Goal: Task Accomplishment & Management: Manage account settings

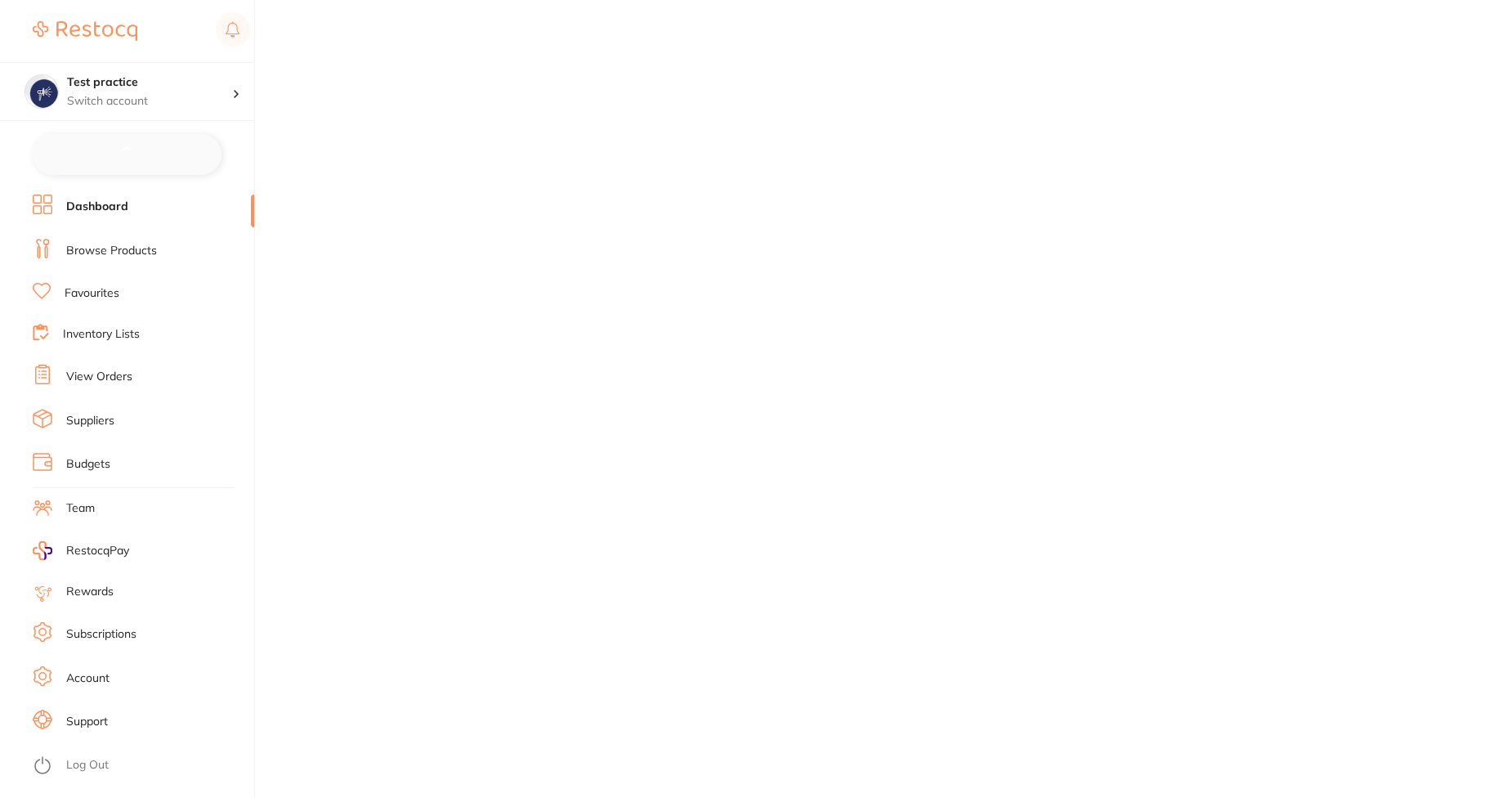
checkbox input "false"
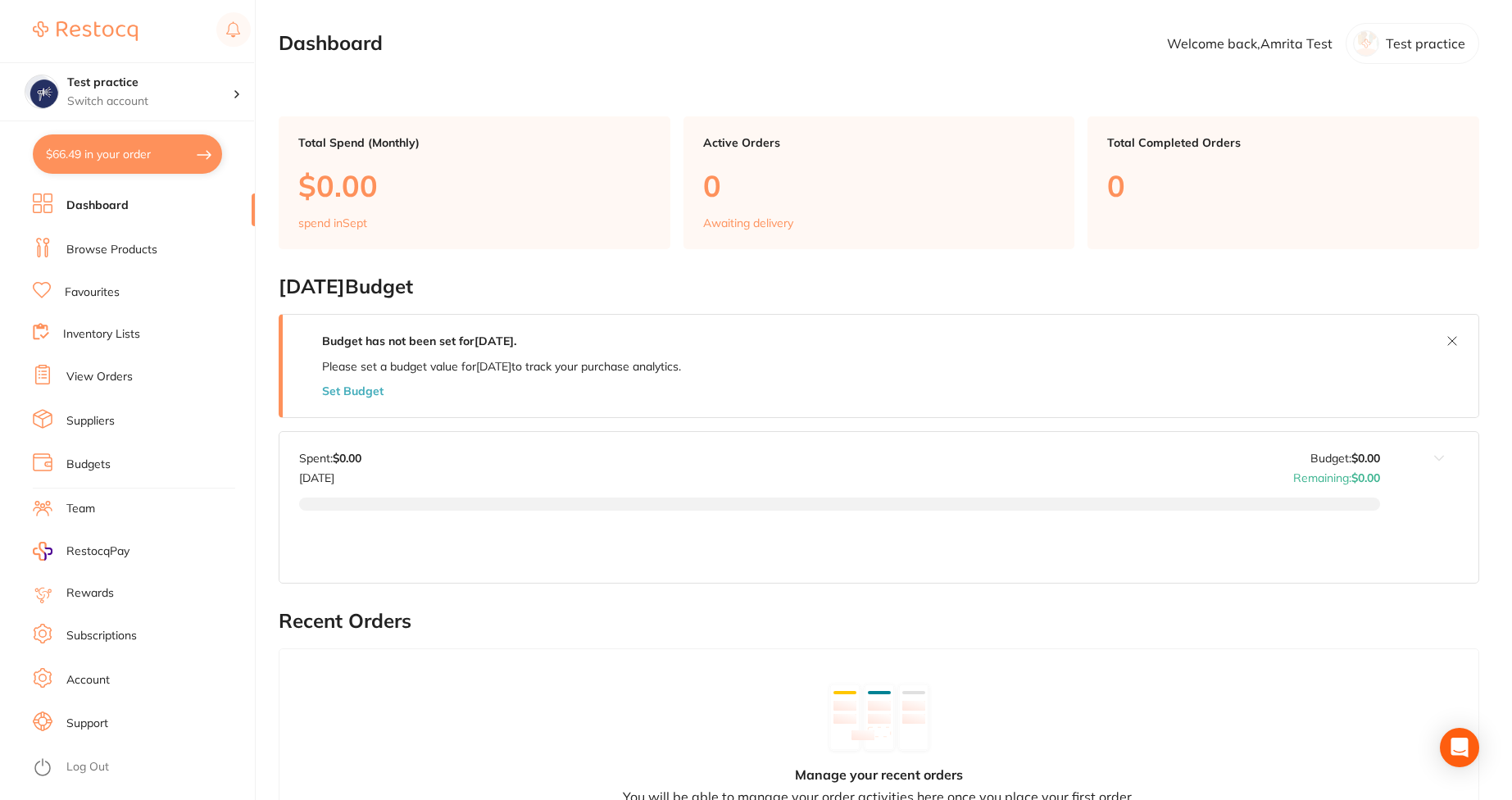
click at [109, 636] on link "Subscriptions" at bounding box center [101, 635] width 70 height 16
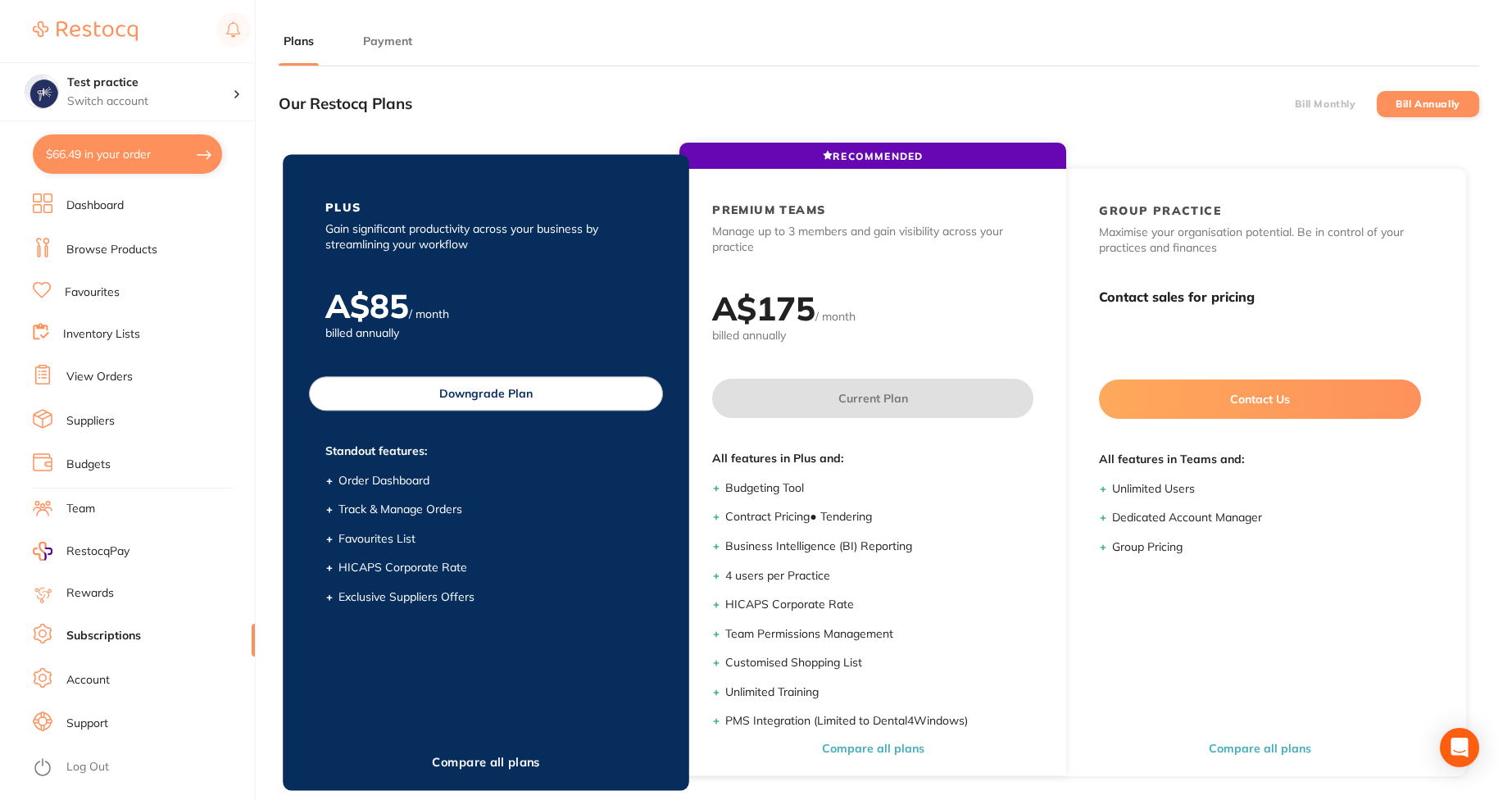
click at [600, 393] on button "Downgrade Plan" at bounding box center [486, 394] width 354 height 34
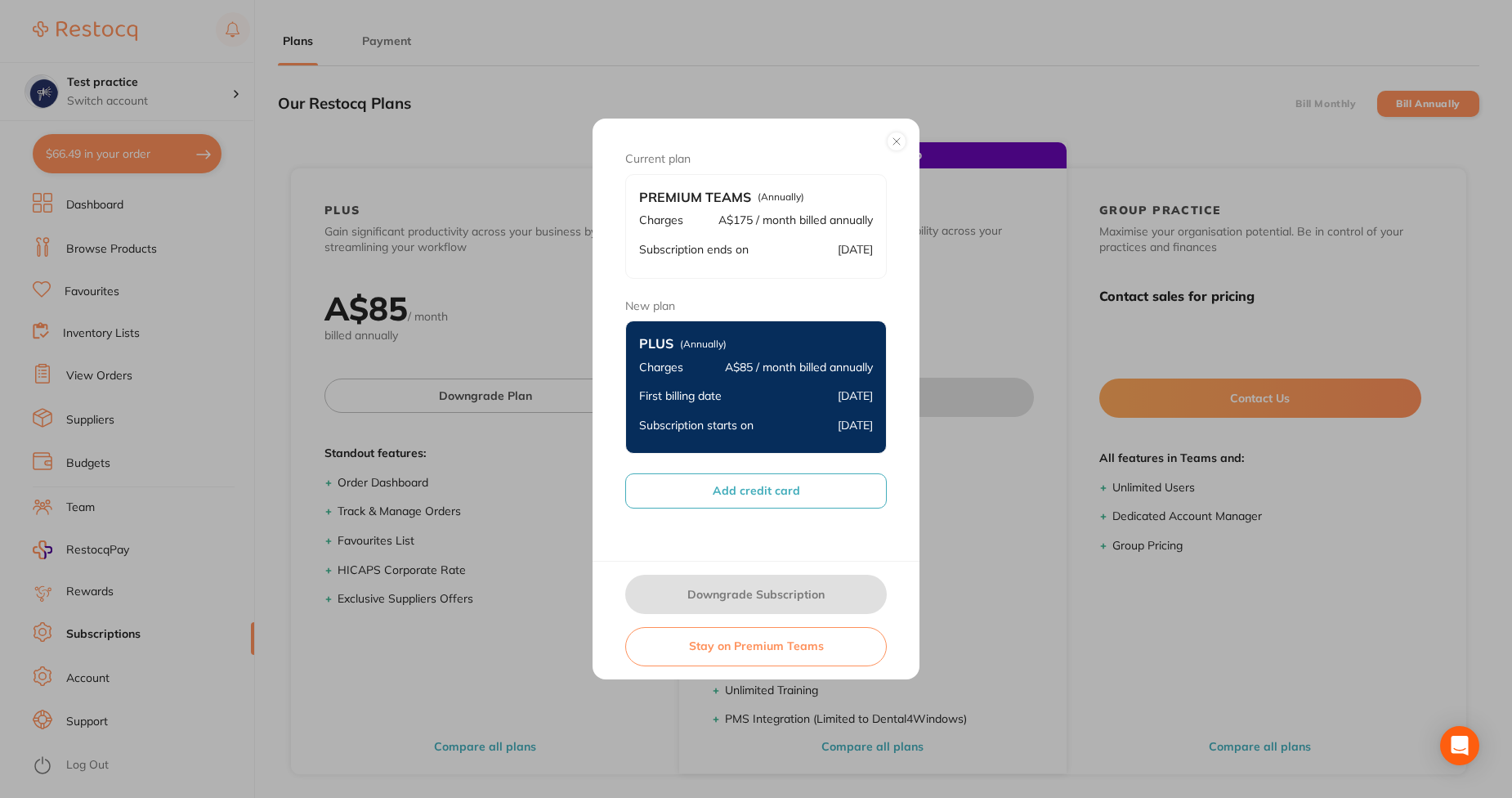
click at [694, 492] on button "Add credit card" at bounding box center [755, 490] width 261 height 34
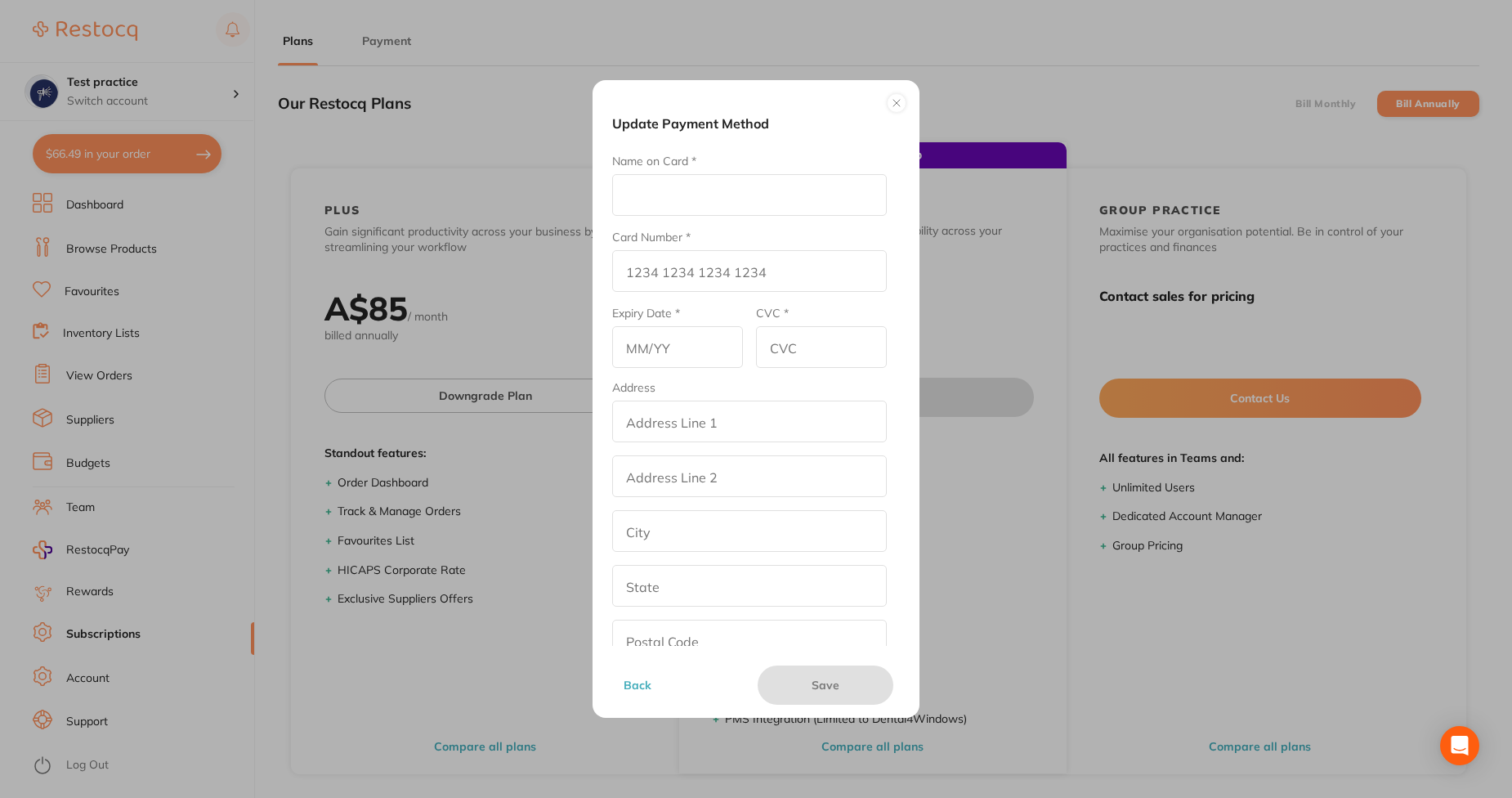
click at [756, 183] on input "Name on Card *" at bounding box center [749, 195] width 274 height 42
type input "Afna"
click at [729, 285] on input "Card Number *" at bounding box center [749, 271] width 274 height 42
type input "3"
type input "4111 1111 1111 1111"
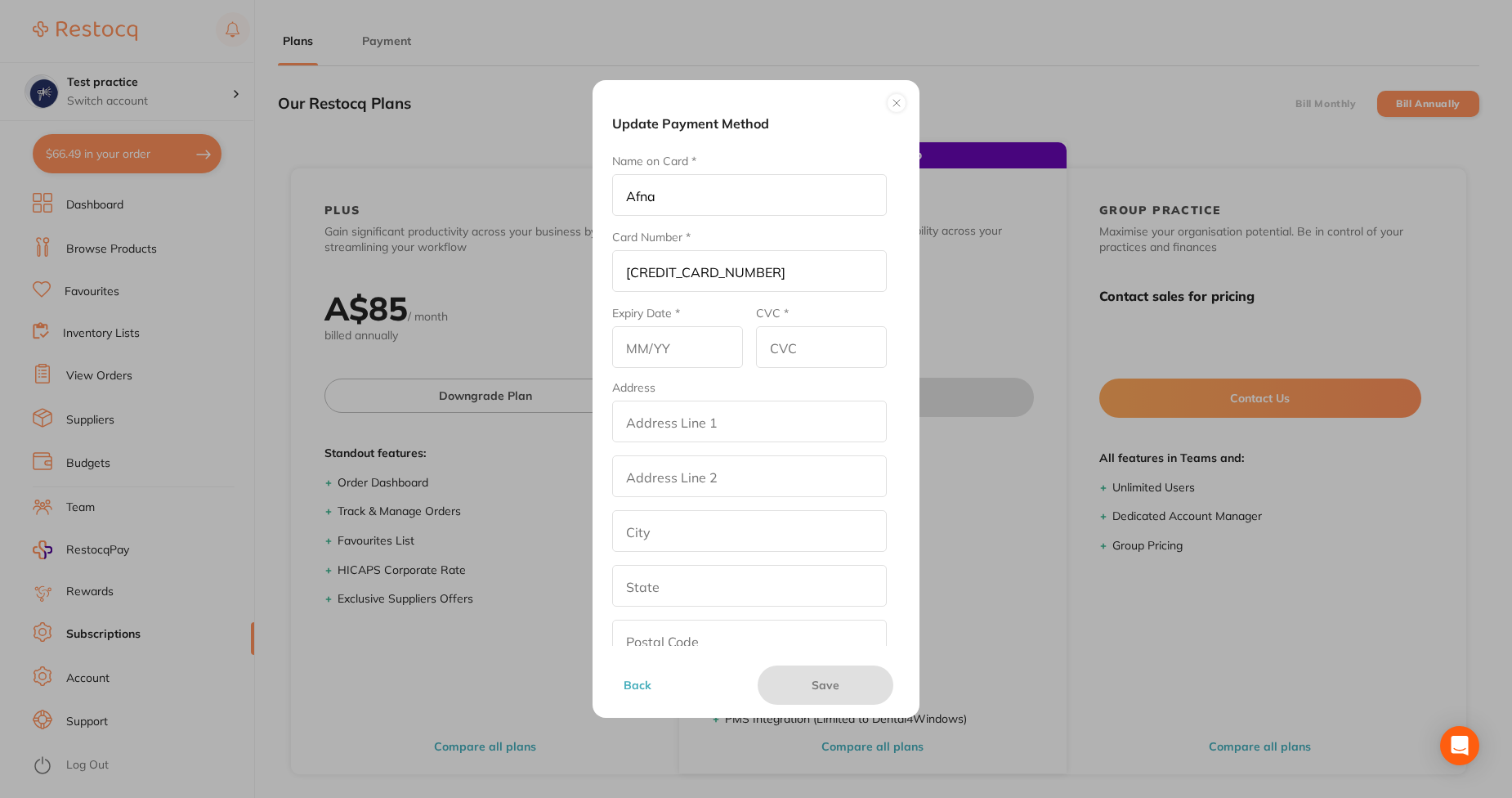
click at [669, 337] on input "text" at bounding box center [677, 346] width 131 height 42
type input "12/28"
click at [819, 360] on input "CVC *" at bounding box center [821, 346] width 131 height 42
type input "345"
click at [772, 415] on input "addressLineOne" at bounding box center [749, 421] width 274 height 42
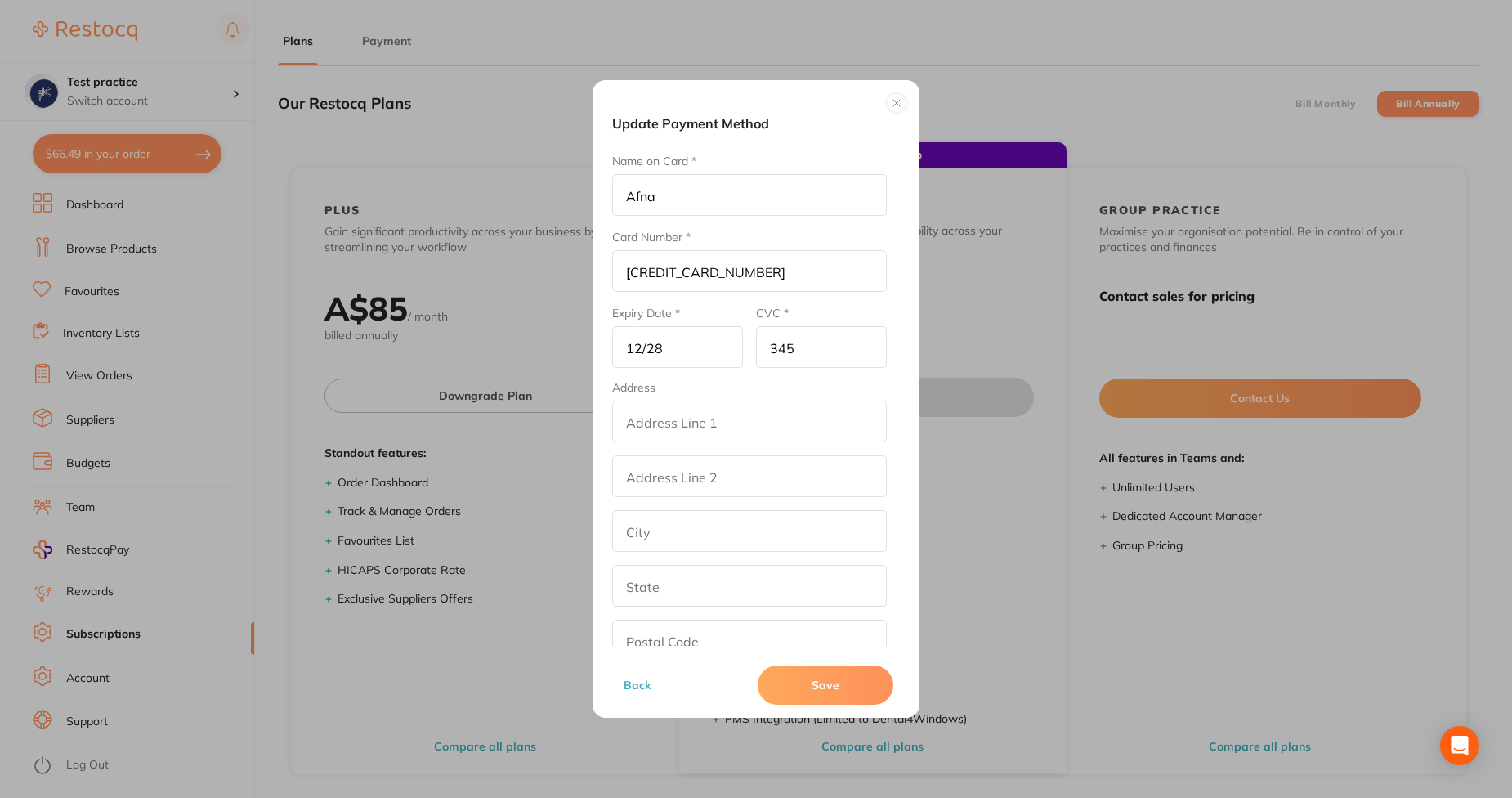
type input "street2"
type input "los angeles"
type input "California"
type input "90001"
click at [857, 676] on button "Save" at bounding box center [825, 685] width 135 height 39
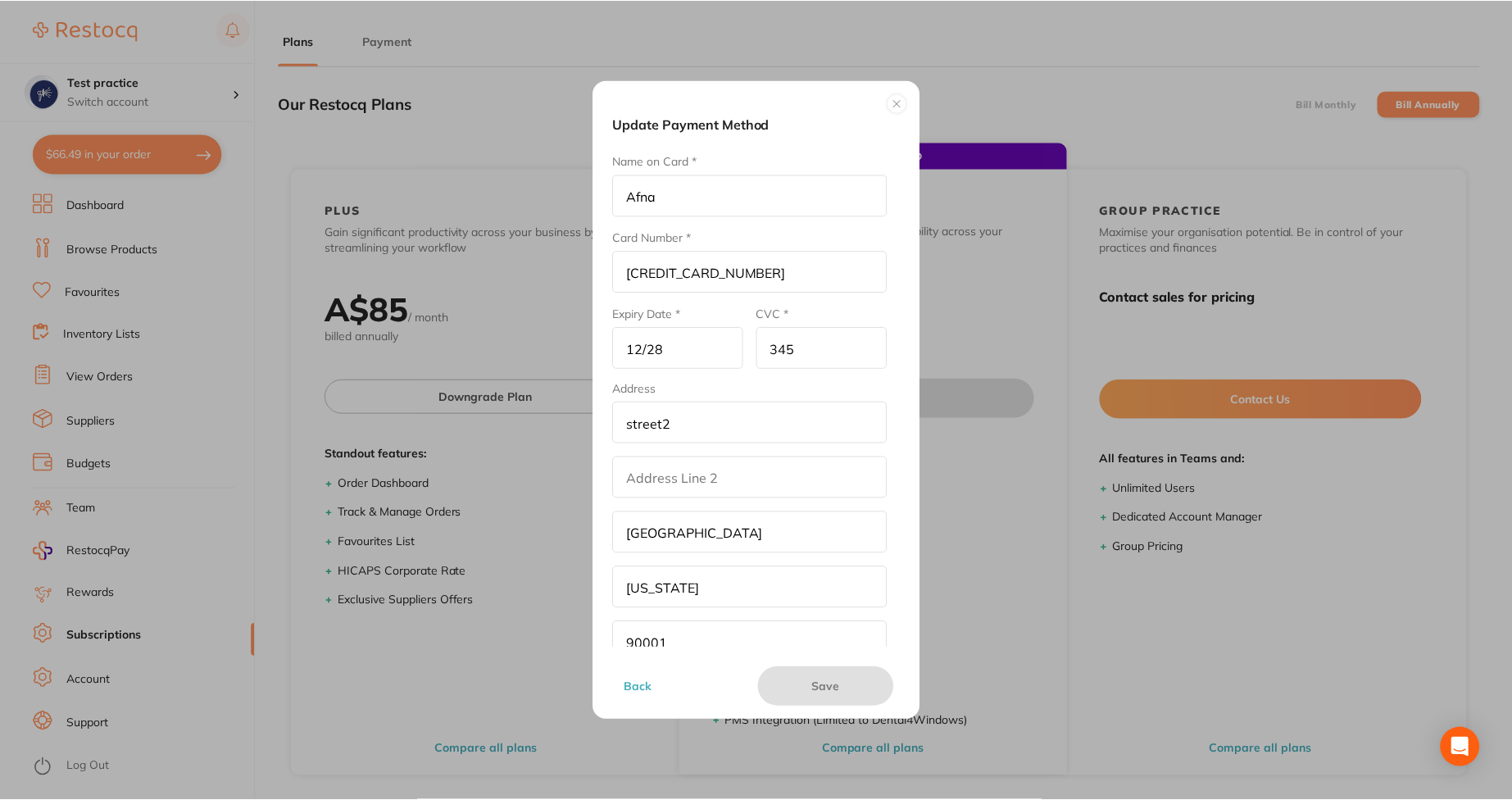
scroll to position [7, 0]
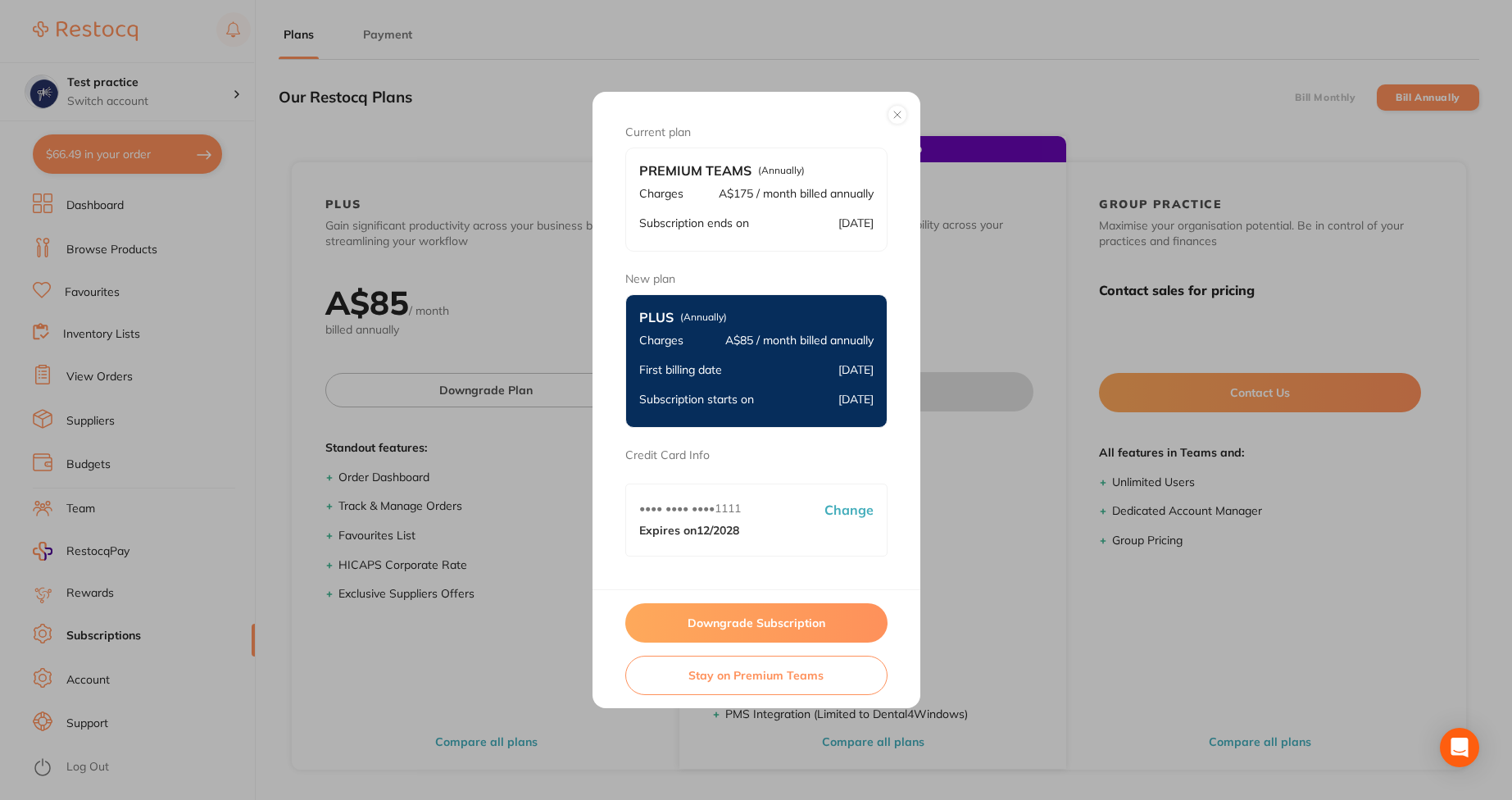
click at [891, 107] on button at bounding box center [897, 114] width 20 height 20
